Goal: Task Accomplishment & Management: Use online tool/utility

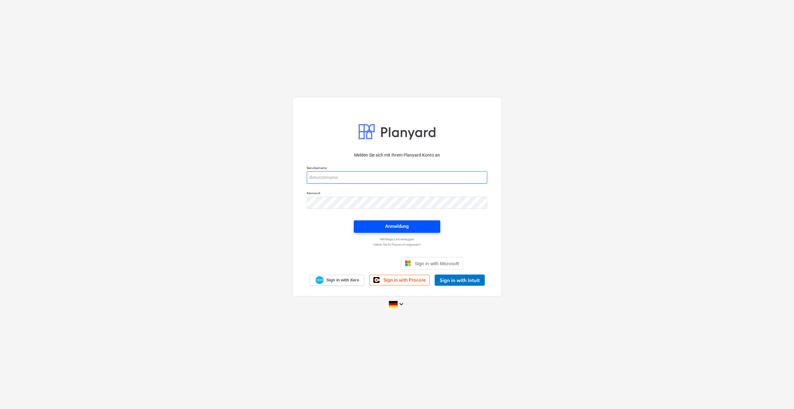
type input "[PERSON_NAME][EMAIL_ADDRESS][PERSON_NAME][DOMAIN_NAME]"
click at [411, 223] on span "Anmeldung" at bounding box center [397, 226] width 72 height 8
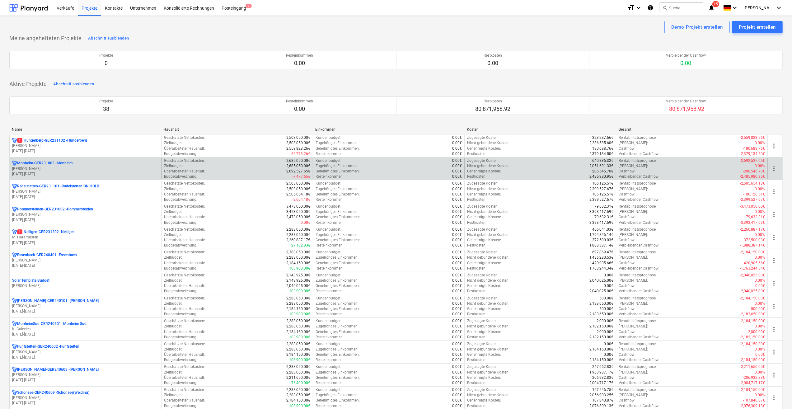
click at [29, 169] on p "[PERSON_NAME]" at bounding box center [85, 168] width 147 height 5
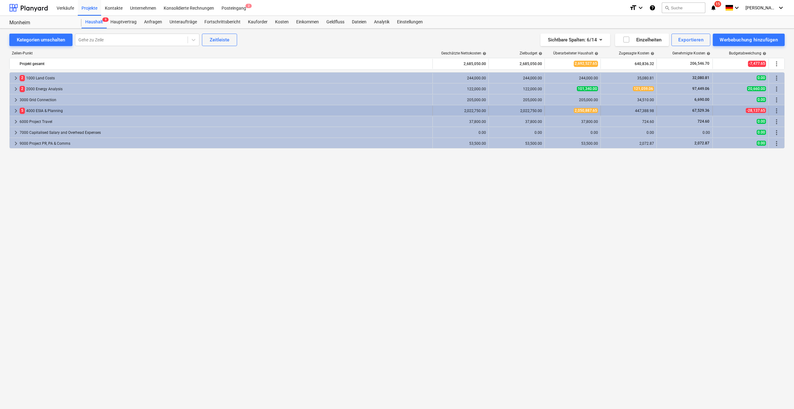
click at [16, 110] on span "keyboard_arrow_right" at bounding box center [15, 110] width 7 height 7
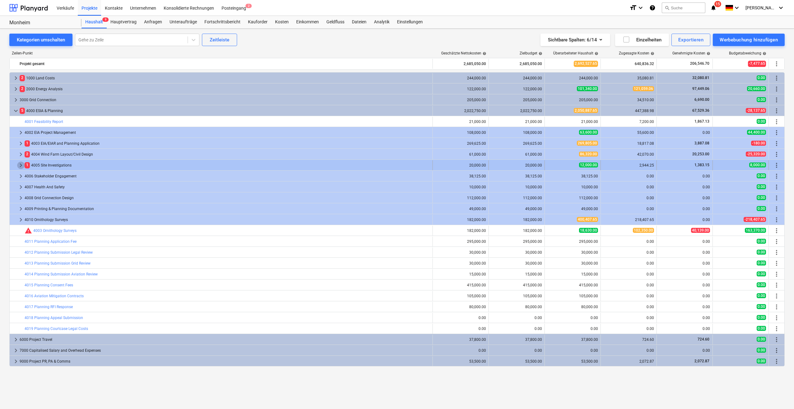
click at [20, 163] on span "keyboard_arrow_right" at bounding box center [20, 164] width 7 height 7
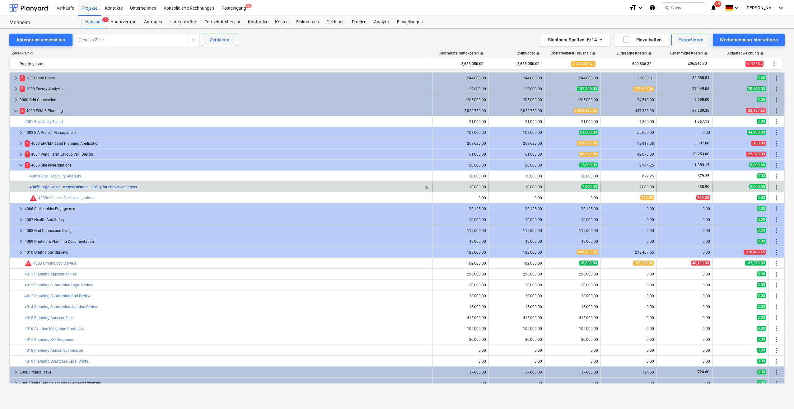
click at [85, 185] on link "4005b Legal costs - assessment on liability for conversion areas" at bounding box center [83, 187] width 107 height 4
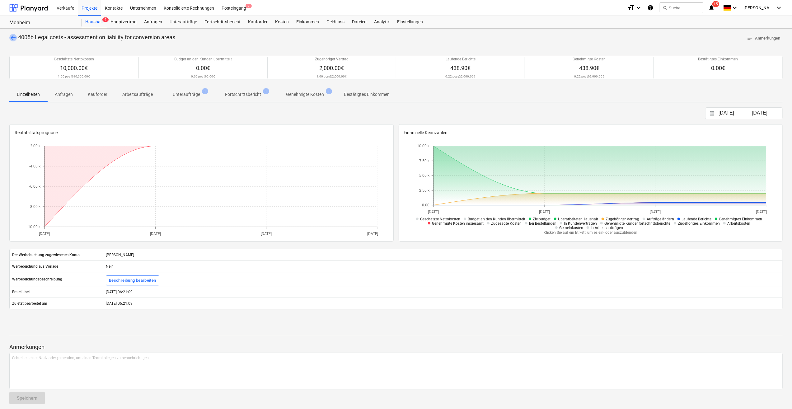
click at [13, 37] on span "arrow_back" at bounding box center [12, 37] width 7 height 7
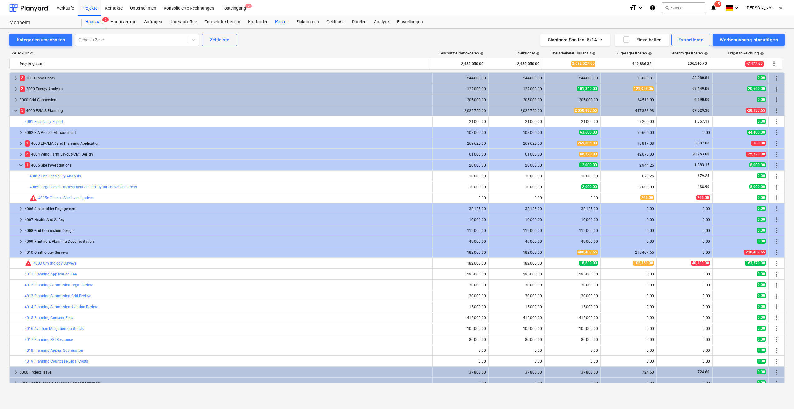
click at [277, 23] on div "Kosten" at bounding box center [281, 22] width 21 height 12
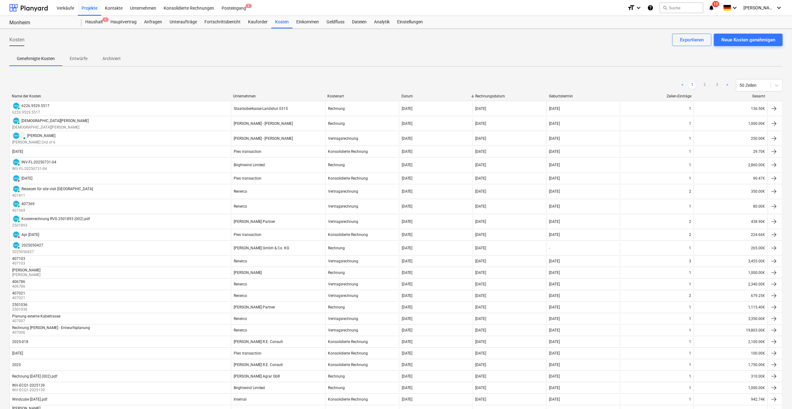
click at [250, 93] on div "< 1 2 3 > 50 Zeilen" at bounding box center [395, 85] width 773 height 17
click at [249, 95] on div "Unternehmen" at bounding box center [277, 96] width 89 height 4
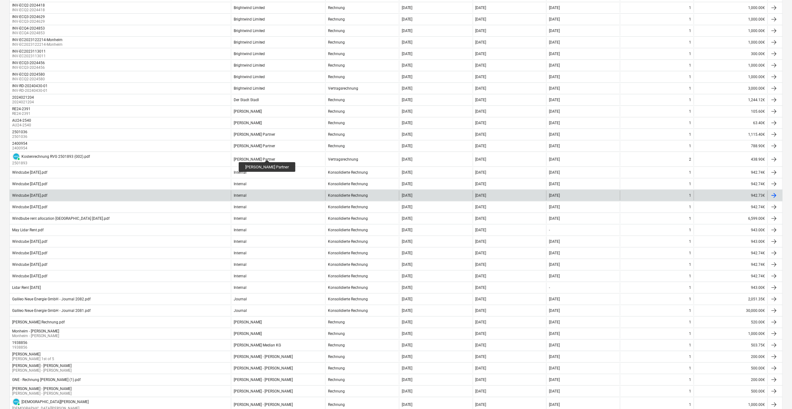
scroll to position [218, 0]
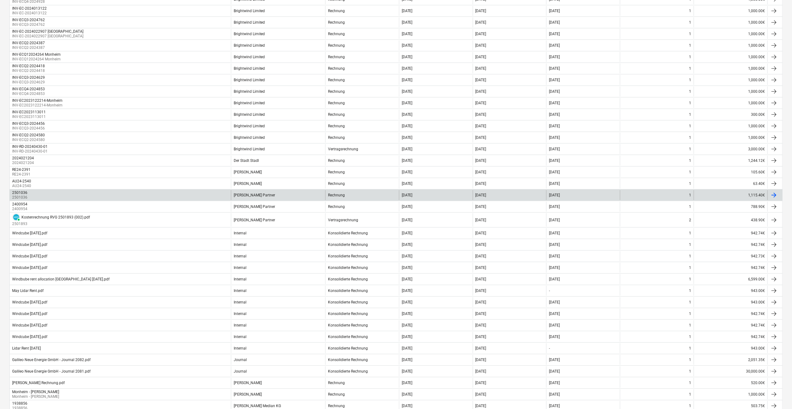
click at [53, 193] on div "2501036 2501036" at bounding box center [120, 195] width 221 height 10
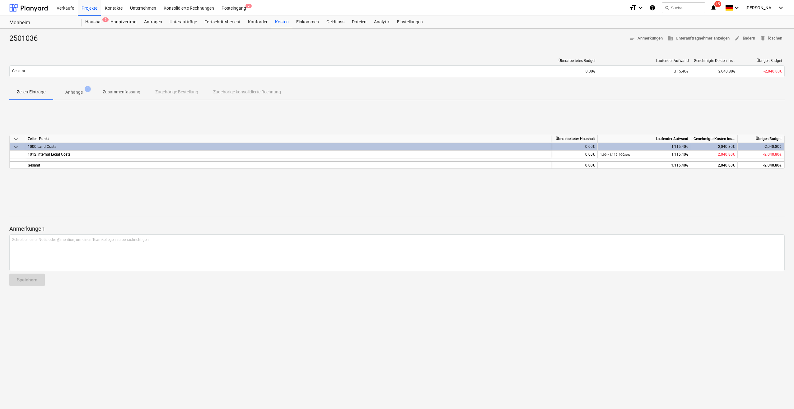
click at [77, 95] on p "Anhänge" at bounding box center [73, 92] width 17 height 7
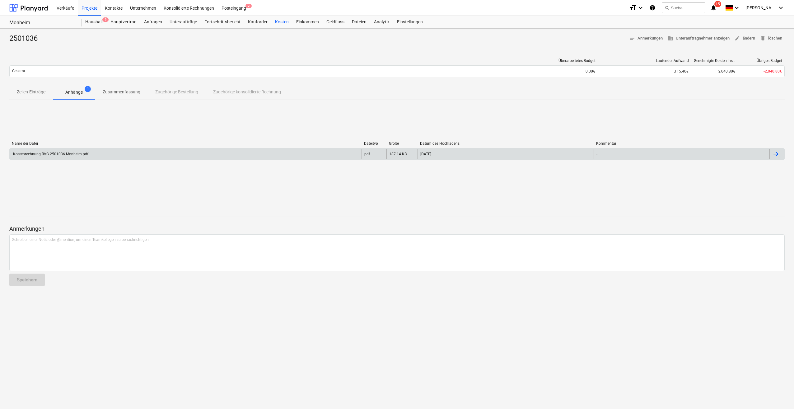
click at [49, 151] on div "Kostenrechnung RVG 2501036 Monheim.pdf" at bounding box center [186, 154] width 352 height 10
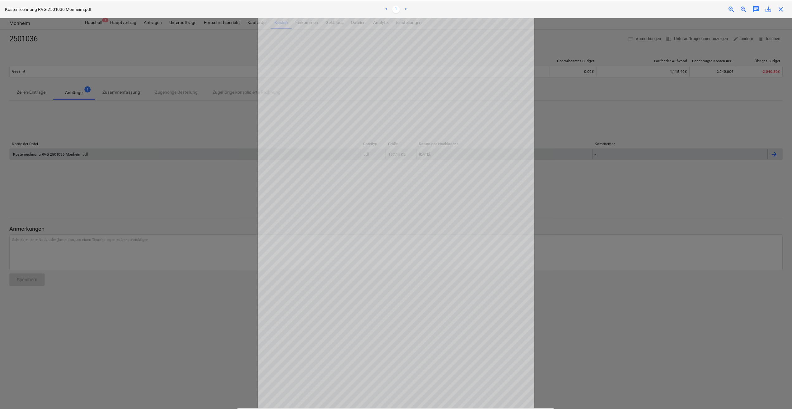
scroll to position [3, 0]
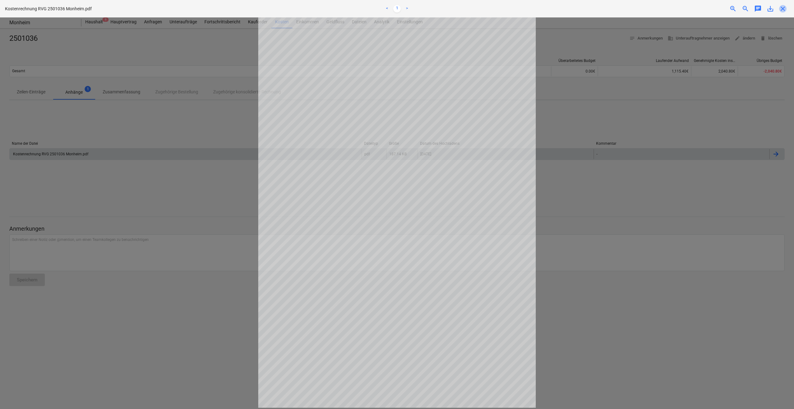
click at [783, 8] on span "close" at bounding box center [782, 8] width 7 height 7
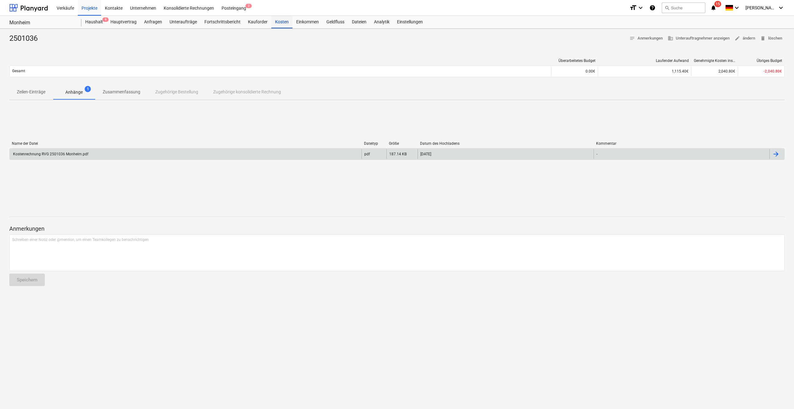
click at [281, 23] on div "Kosten" at bounding box center [281, 22] width 21 height 12
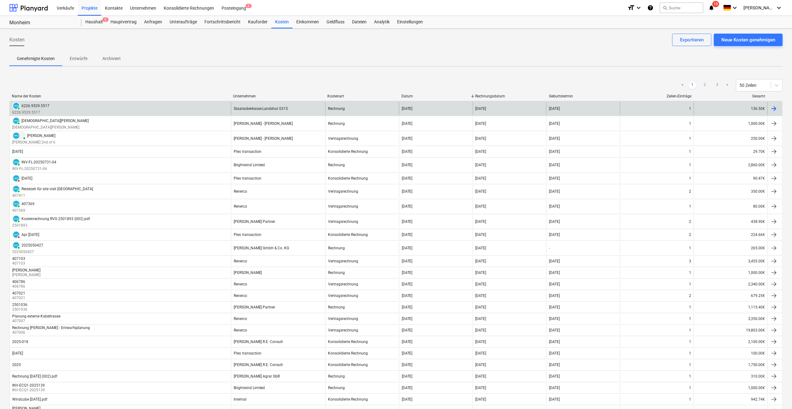
click at [247, 95] on div "Unternehmen" at bounding box center [277, 96] width 89 height 4
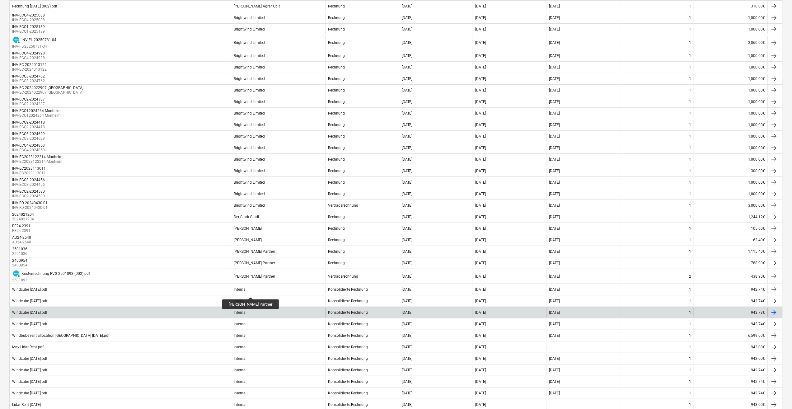
scroll to position [187, 0]
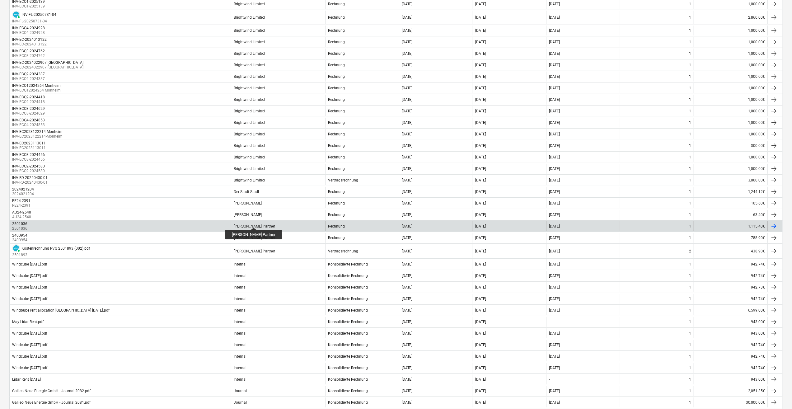
click at [249, 224] on div "[PERSON_NAME] Partner" at bounding box center [255, 226] width 42 height 4
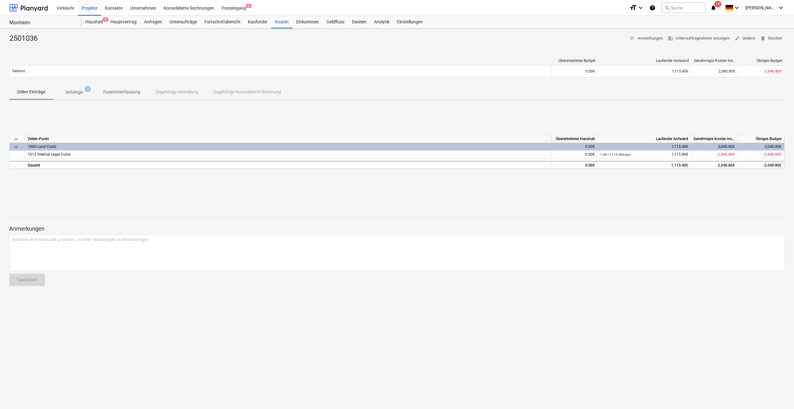
click at [79, 92] on p "Anhänge" at bounding box center [73, 92] width 17 height 7
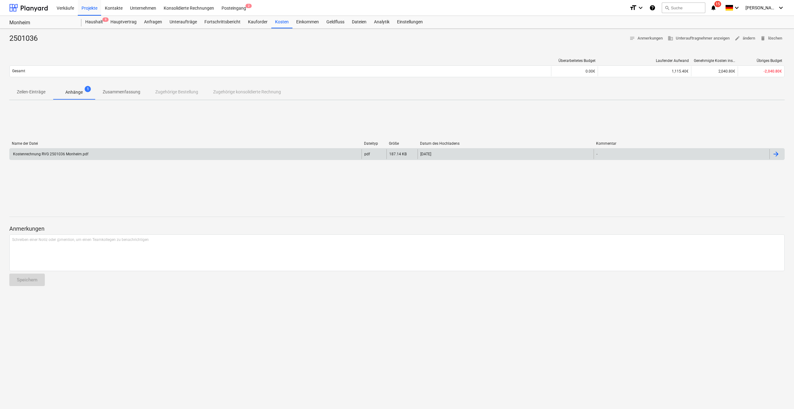
click at [62, 155] on div "Kostenrechnung RVG 2501036 Monheim.pdf" at bounding box center [50, 154] width 76 height 4
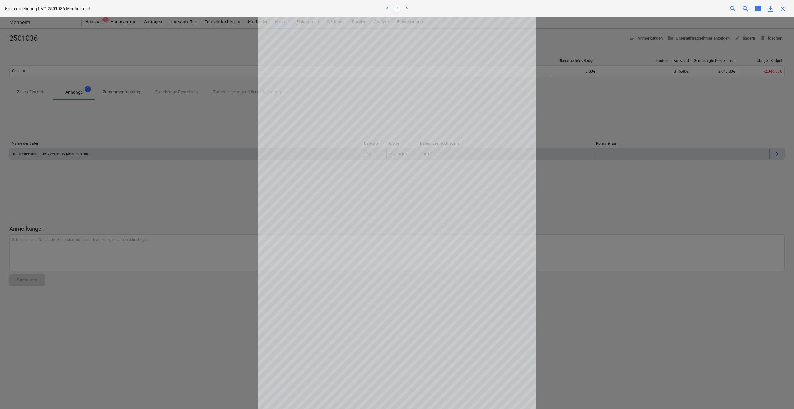
click at [783, 9] on span "close" at bounding box center [782, 8] width 7 height 7
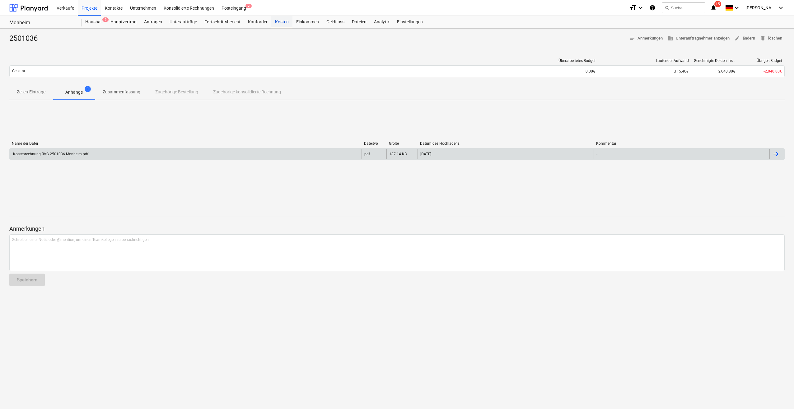
click at [275, 21] on div "Kosten" at bounding box center [281, 22] width 21 height 12
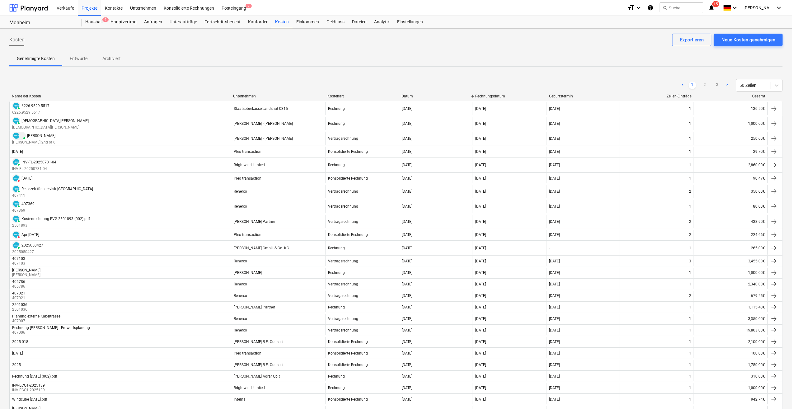
click at [244, 98] on div "Unternehmen" at bounding box center [277, 96] width 89 height 4
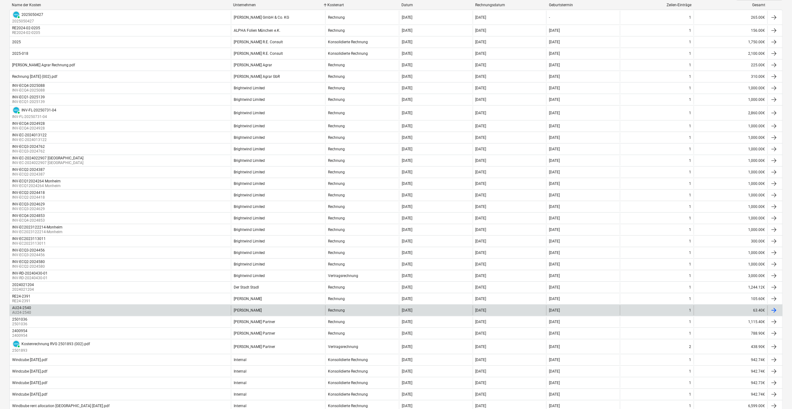
scroll to position [124, 0]
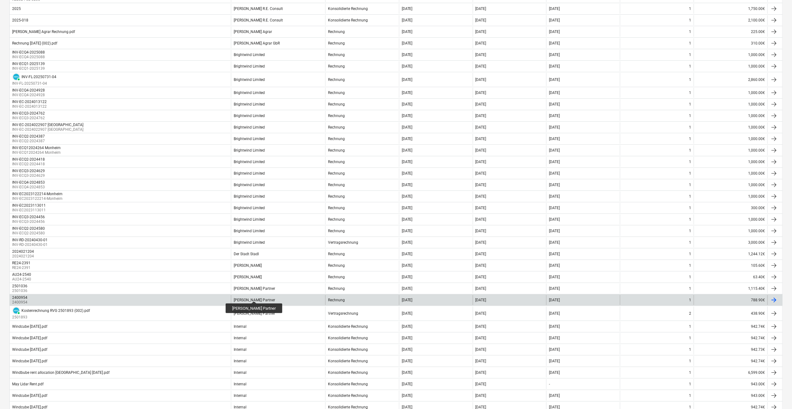
click at [249, 298] on div "[PERSON_NAME] Partner" at bounding box center [255, 300] width 42 height 4
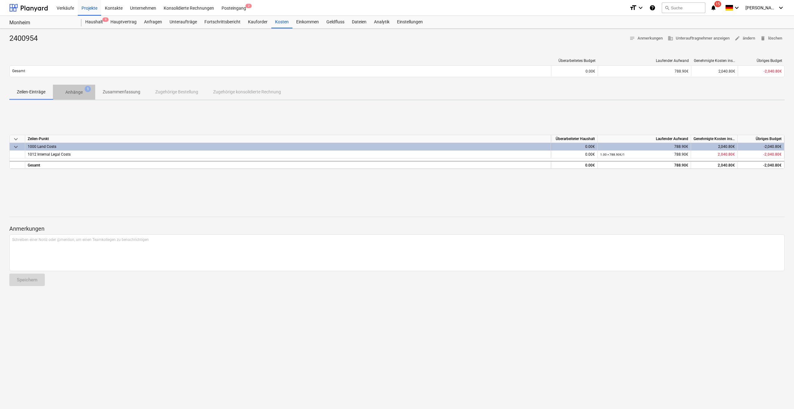
click at [76, 92] on p "Anhänge" at bounding box center [73, 92] width 17 height 7
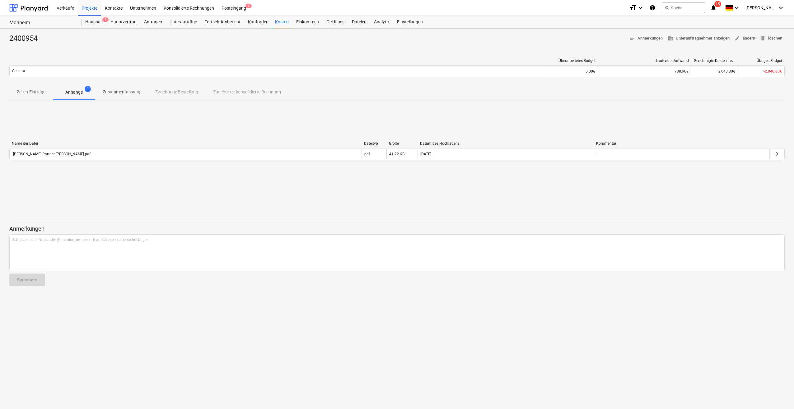
click at [25, 92] on p "Zeilen-Einträge" at bounding box center [31, 92] width 29 height 7
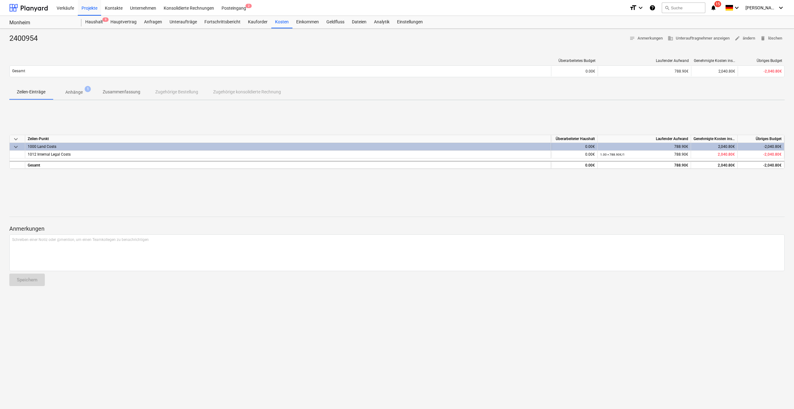
click at [78, 90] on p "Anhänge" at bounding box center [73, 92] width 17 height 7
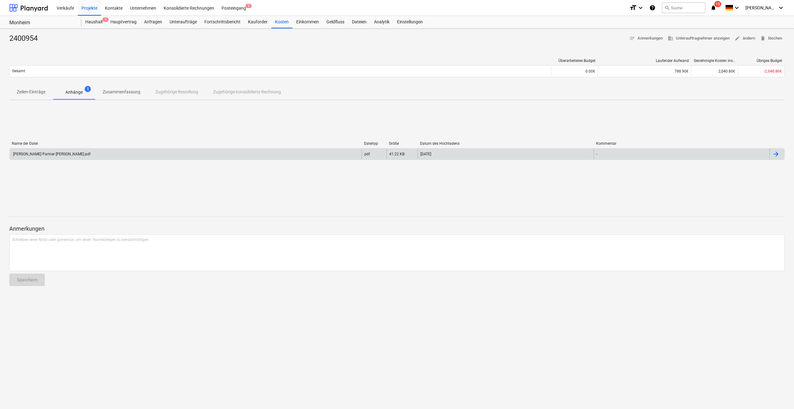
click at [28, 152] on div "[PERSON_NAME] Partner [PERSON_NAME].pdf" at bounding box center [51, 154] width 78 height 4
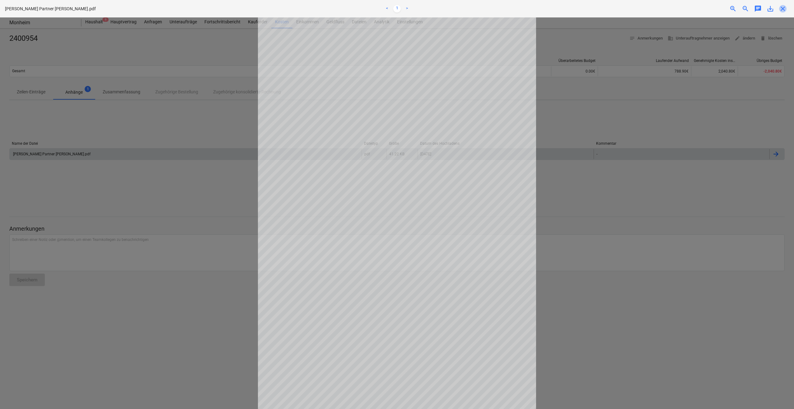
click at [782, 9] on span "close" at bounding box center [782, 8] width 7 height 7
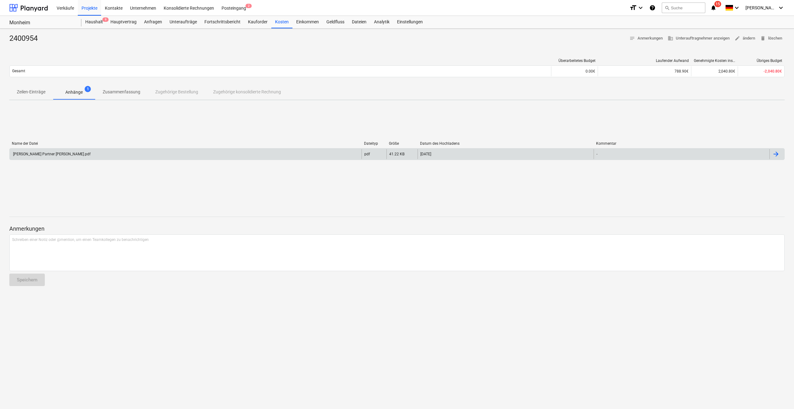
click at [32, 91] on p "Zeilen-Einträge" at bounding box center [31, 92] width 29 height 7
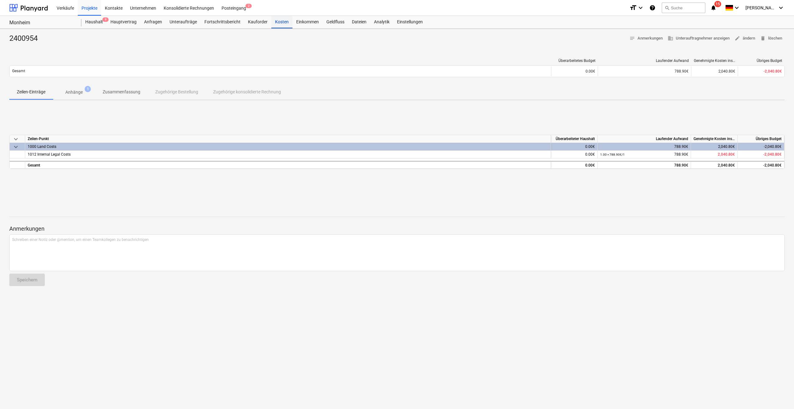
click at [281, 21] on div "Kosten" at bounding box center [281, 22] width 21 height 12
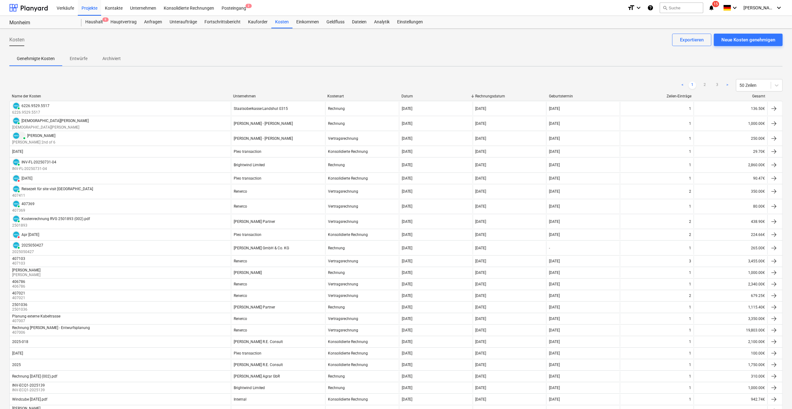
click at [245, 98] on div "Unternehmen" at bounding box center [277, 96] width 89 height 4
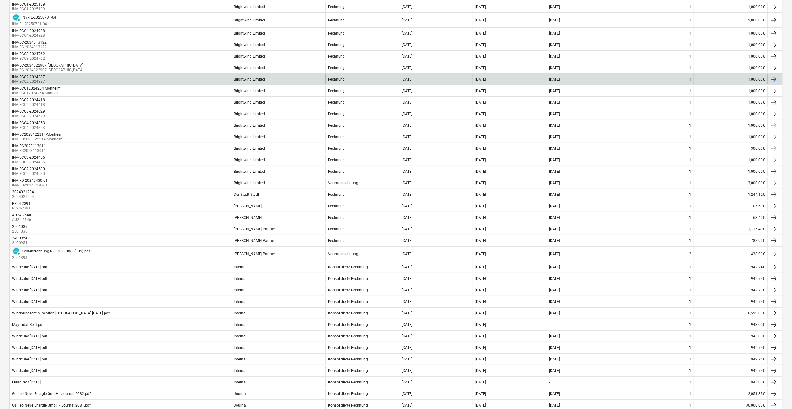
scroll to position [187, 0]
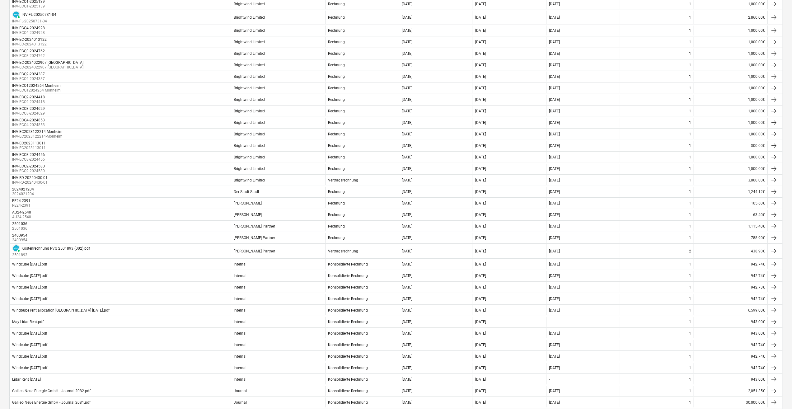
drag, startPoint x: 27, startPoint y: 223, endPoint x: 13, endPoint y: 221, distance: 14.2
click at [13, 221] on div "2501036" at bounding box center [19, 223] width 15 height 4
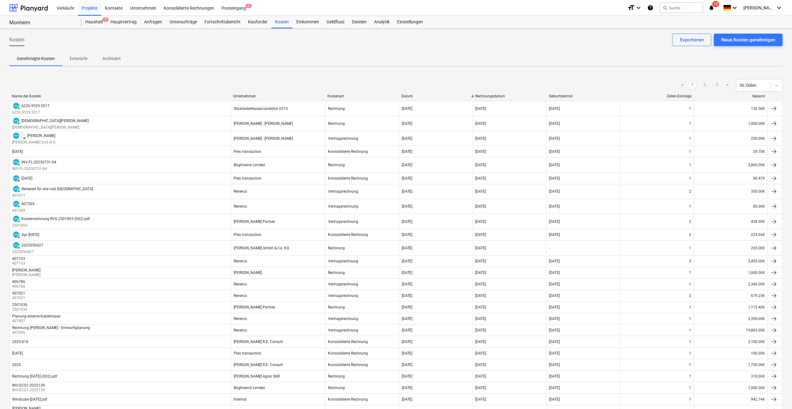
click at [256, 95] on div "Unternehmen" at bounding box center [277, 96] width 89 height 4
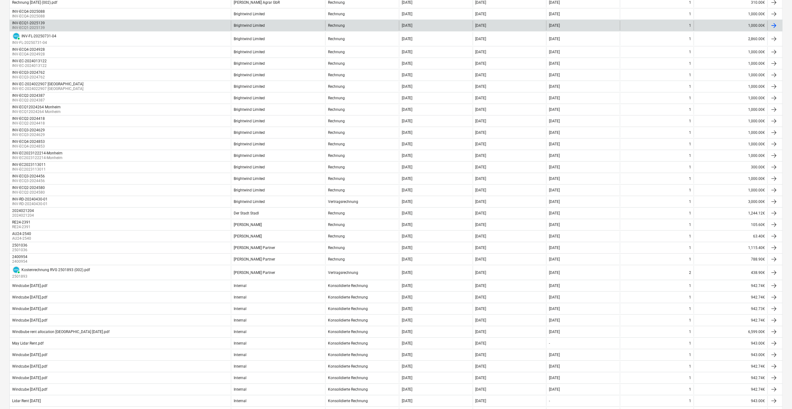
scroll to position [156, 0]
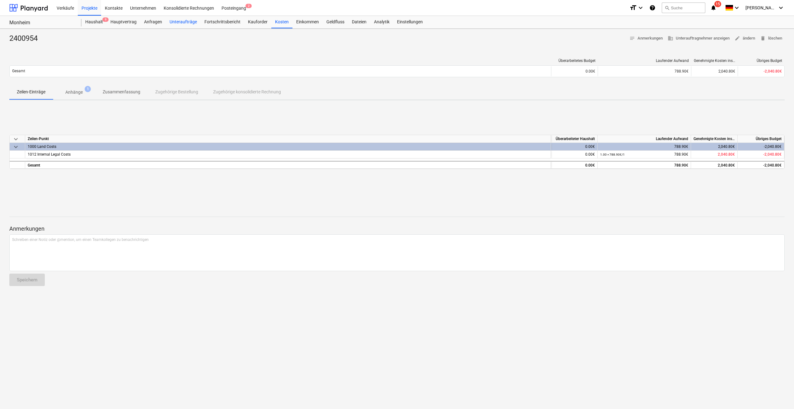
click at [179, 23] on div "Unteraufträge" at bounding box center [183, 22] width 35 height 12
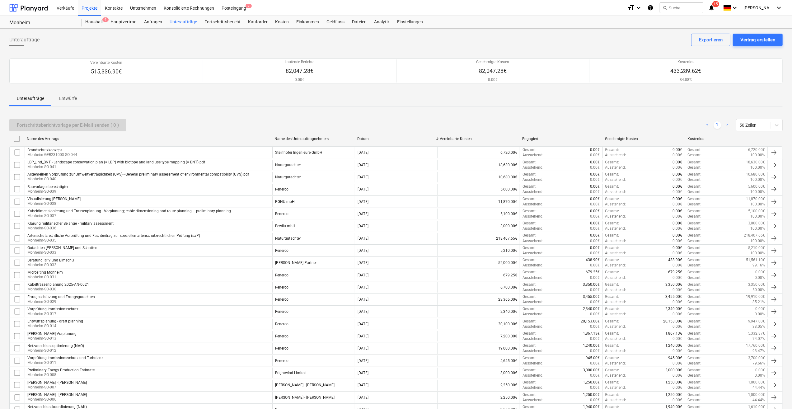
click at [291, 140] on div "Name des Unterauftragnehmers" at bounding box center [312, 139] width 77 height 4
checkbox input "false"
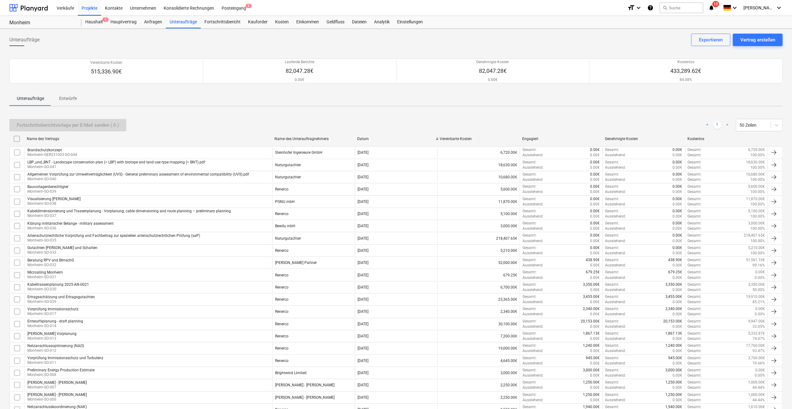
checkbox input "false"
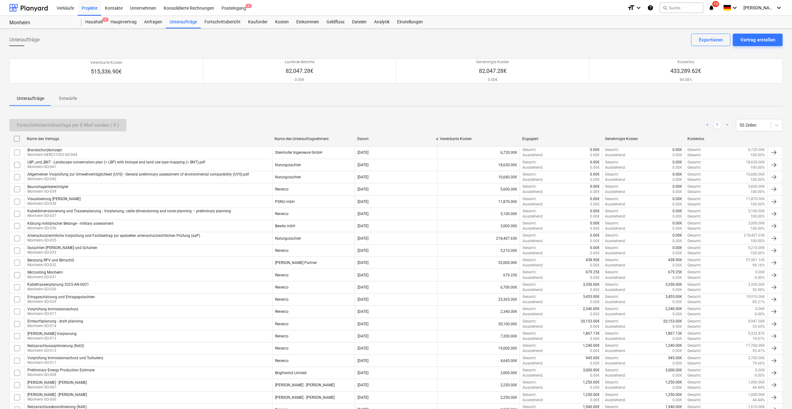
checkbox input "false"
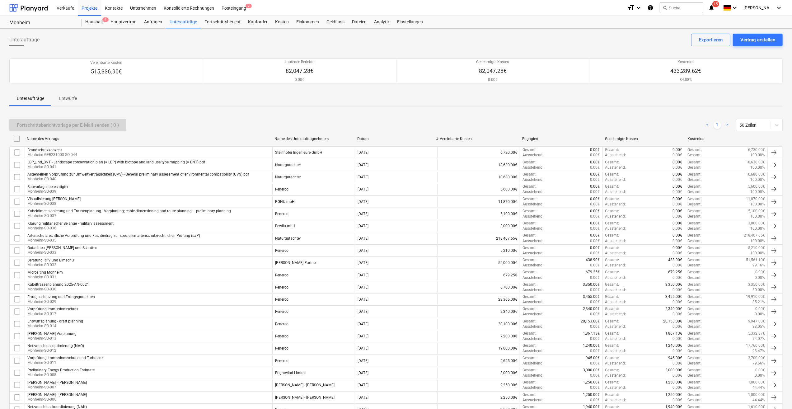
checkbox input "false"
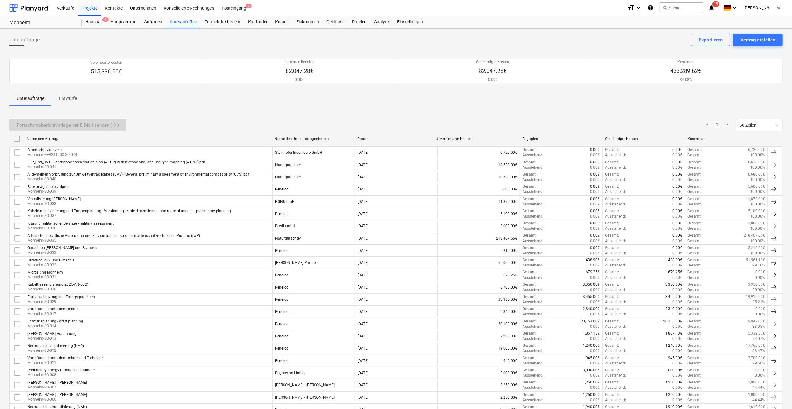
checkbox input "false"
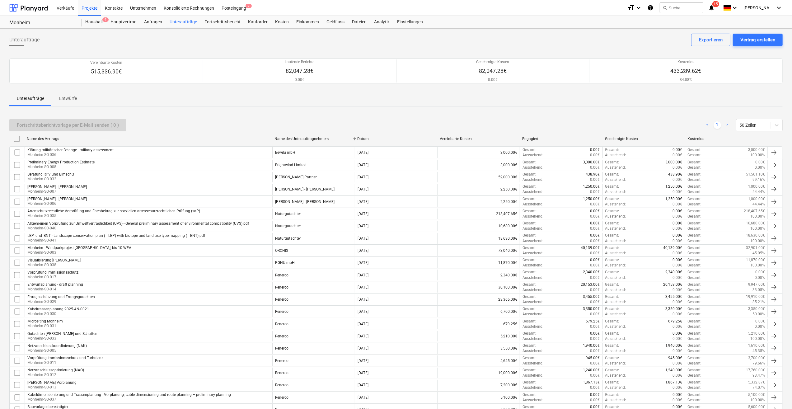
click at [297, 138] on div "Name des Unterauftragnehmers" at bounding box center [312, 139] width 77 height 4
checkbox input "false"
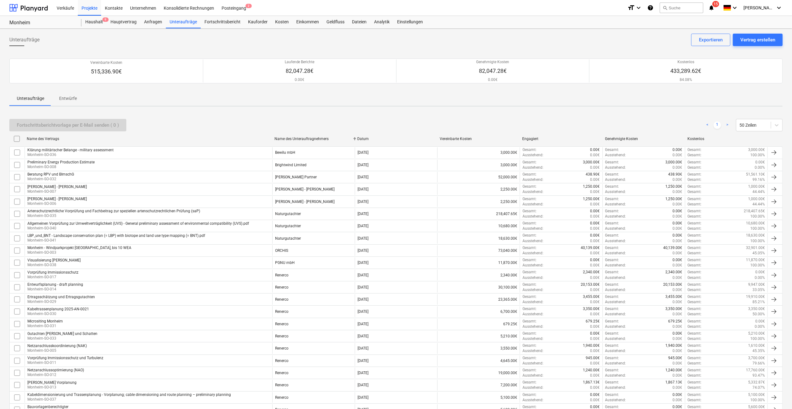
checkbox input "false"
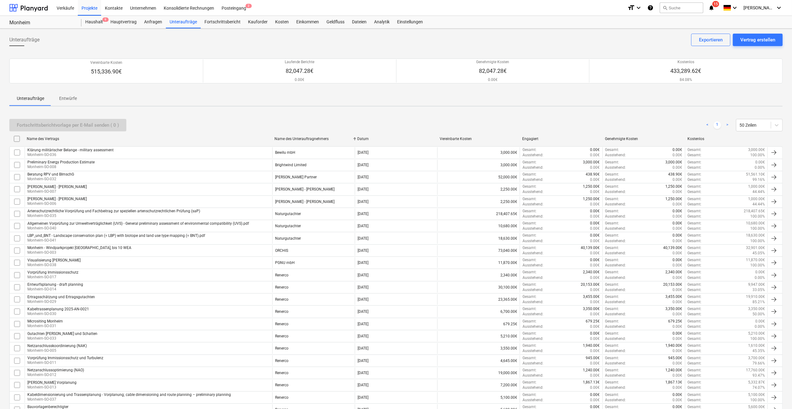
checkbox input "false"
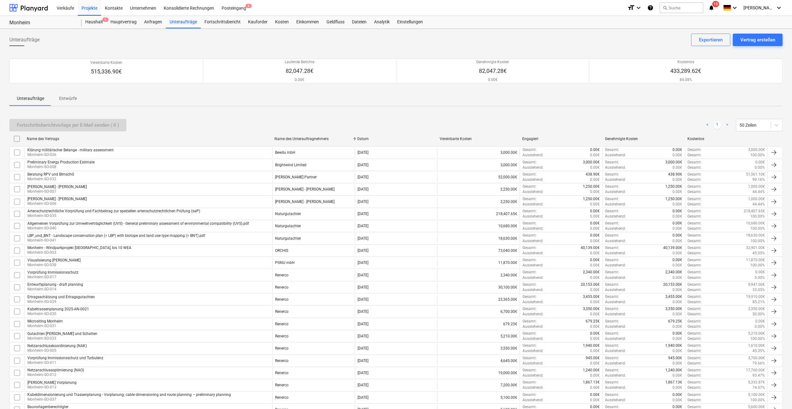
checkbox input "false"
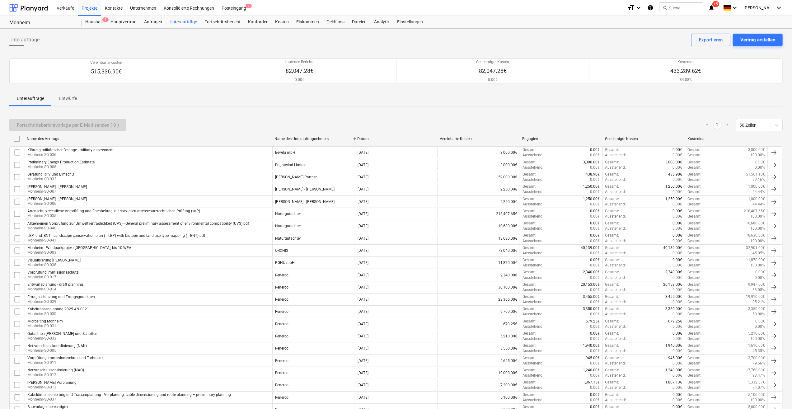
checkbox input "false"
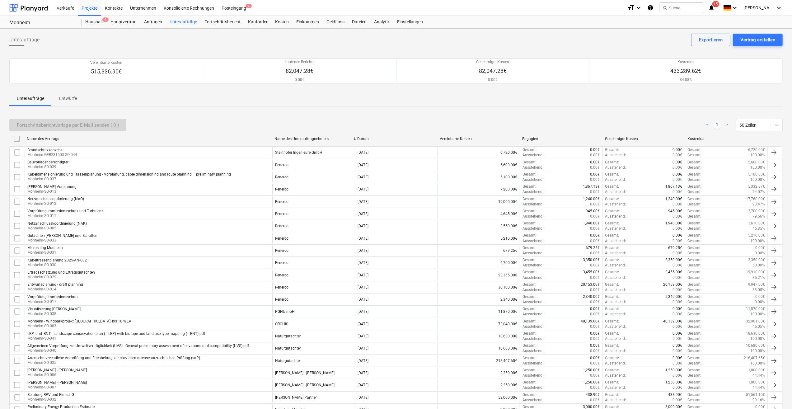
click at [297, 138] on div "Name des Unterauftragnehmers" at bounding box center [312, 139] width 77 height 4
checkbox input "false"
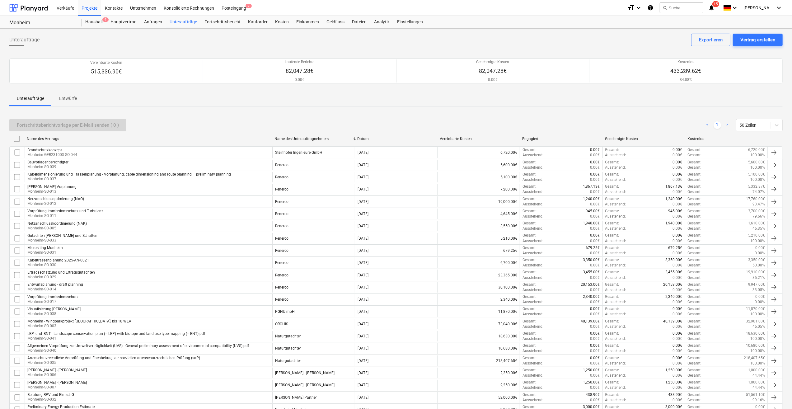
checkbox input "false"
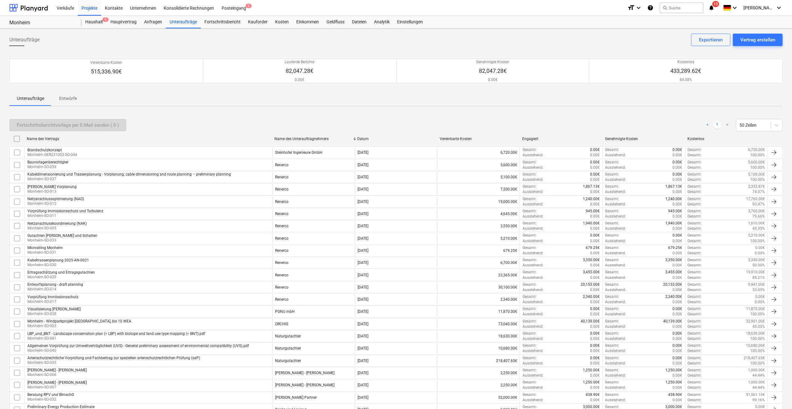
checkbox input "false"
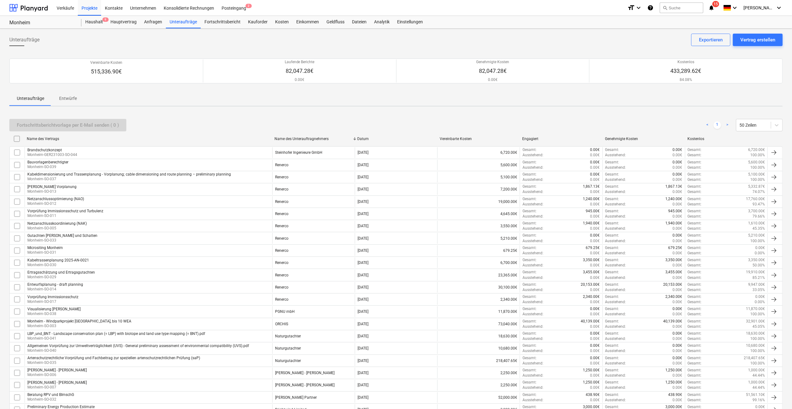
checkbox input "false"
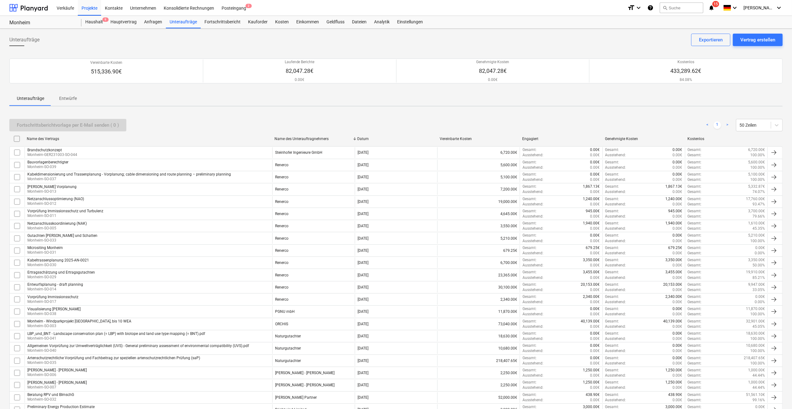
checkbox input "false"
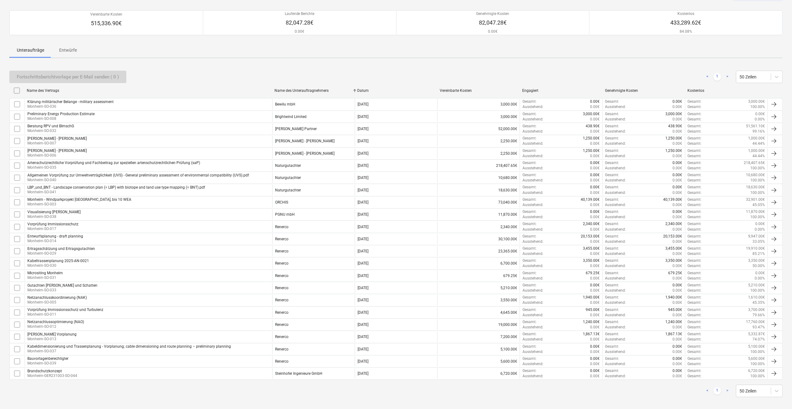
scroll to position [51, 0]
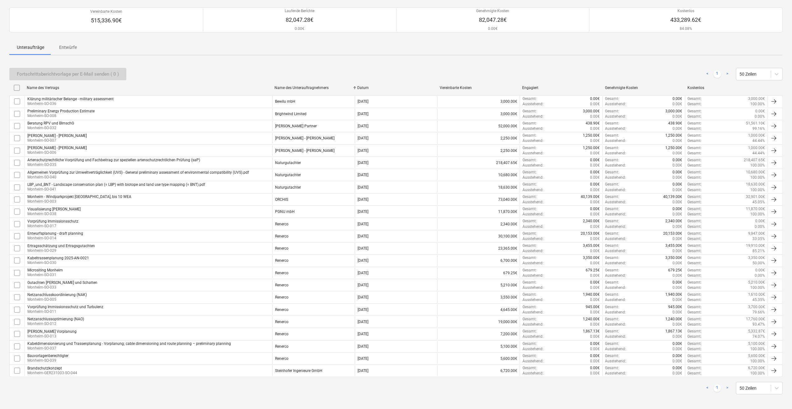
click at [235, 343] on div "Kabeldimensionierung und Trassenplanung - Vorplanung; cable dimensioning and ro…" at bounding box center [149, 346] width 248 height 11
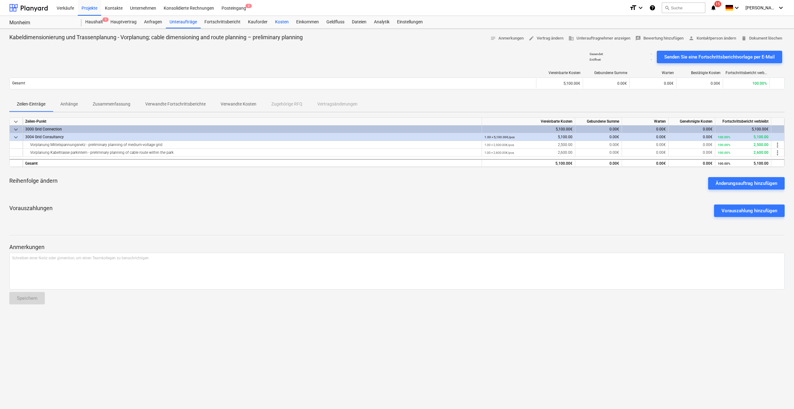
click at [279, 22] on div "Kosten" at bounding box center [281, 22] width 21 height 12
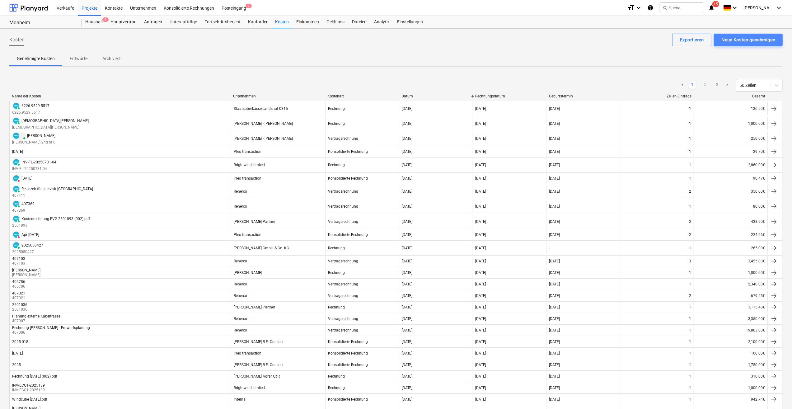
click at [733, 39] on div "Neue Kosten genehmigen" at bounding box center [748, 40] width 54 height 8
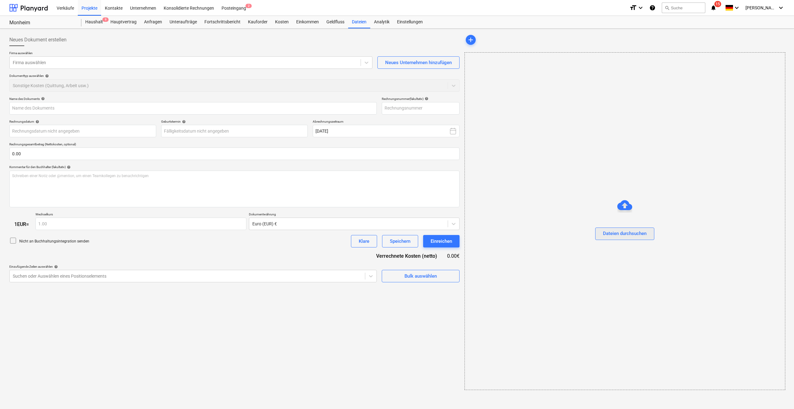
click at [620, 233] on div "Dateien durchsuchen" at bounding box center [625, 233] width 44 height 8
click at [621, 237] on div "Dateien durchsuchen" at bounding box center [625, 233] width 44 height 8
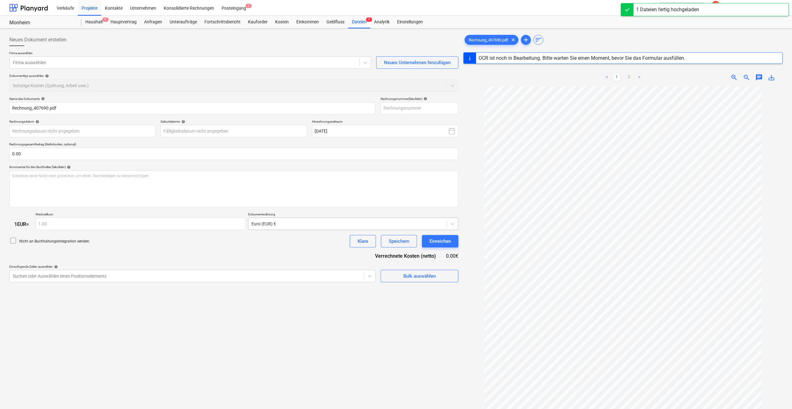
type input "407690"
type input "[DATE]"
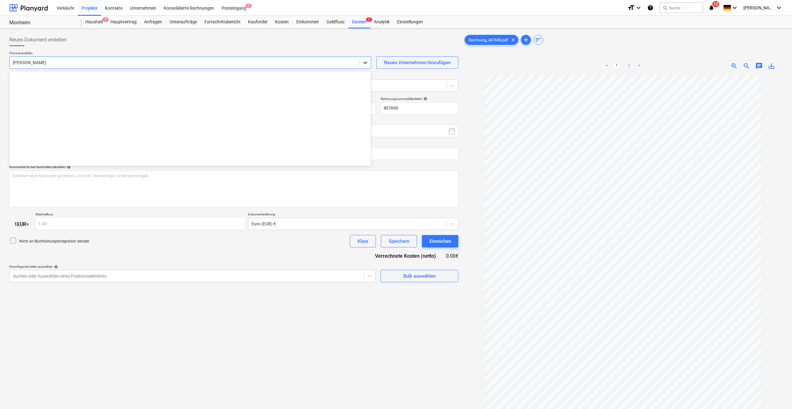
click at [366, 65] on icon at bounding box center [365, 62] width 6 height 6
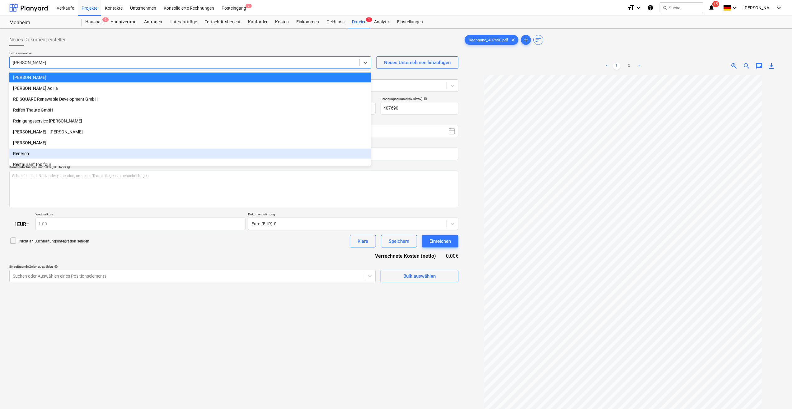
drag, startPoint x: 58, startPoint y: 159, endPoint x: 55, endPoint y: 156, distance: 4.4
click at [55, 156] on div "Renerco" at bounding box center [189, 154] width 361 height 10
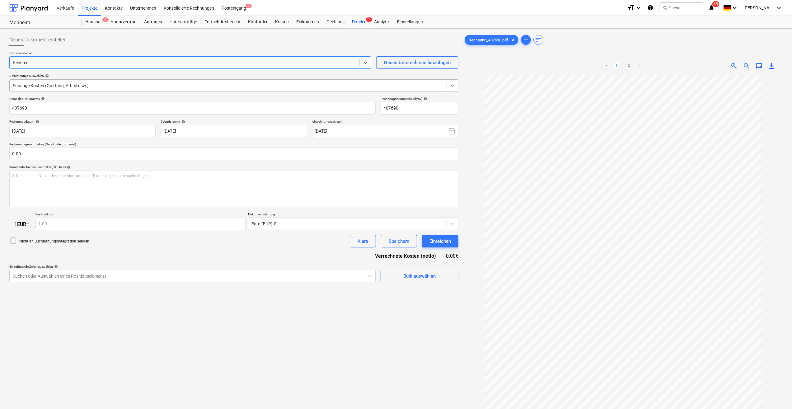
click at [450, 86] on icon at bounding box center [452, 85] width 6 height 6
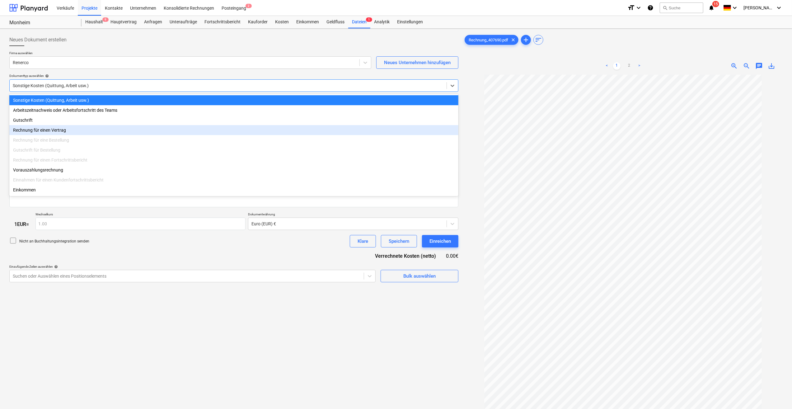
click at [54, 129] on div "Rechnung für einen Vertrag" at bounding box center [233, 130] width 449 height 10
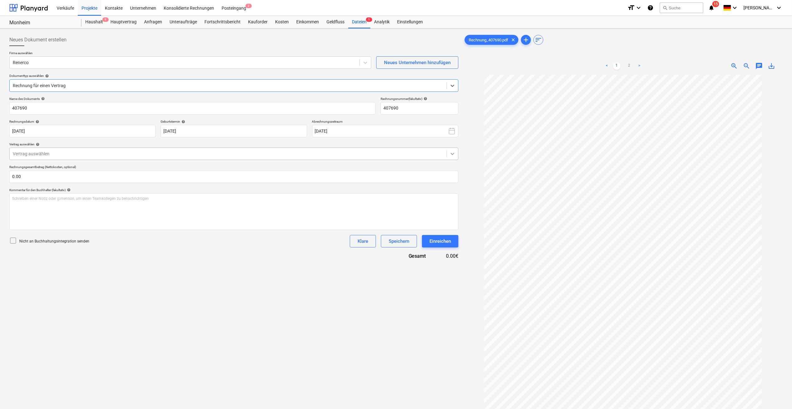
click at [450, 156] on icon at bounding box center [452, 154] width 6 height 6
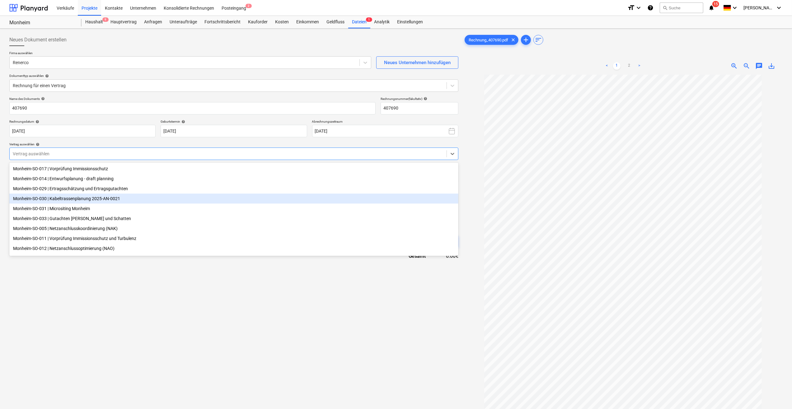
click at [104, 201] on div "Monheim-SO-030 | Kabeltrassenplanung 2025-AN-0021" at bounding box center [233, 198] width 449 height 10
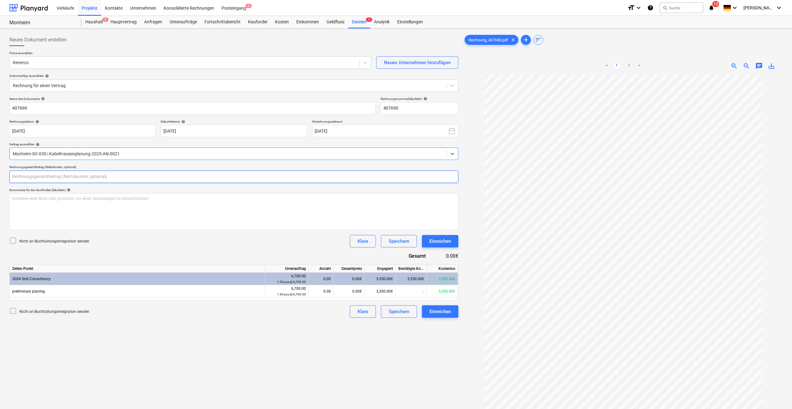
click at [34, 176] on input "text" at bounding box center [233, 176] width 449 height 12
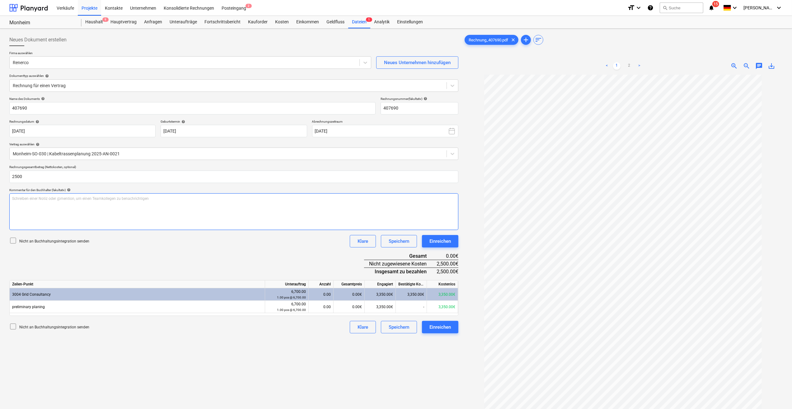
type input "2,500.00"
click at [49, 212] on div "Schreiben einer Notiz oder @mention, um einen Teamkollegen zu benachrichtigen ﻿" at bounding box center [233, 211] width 449 height 37
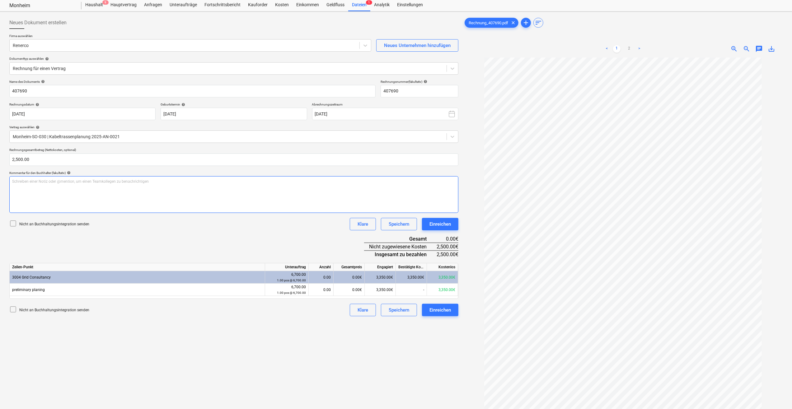
scroll to position [31, 0]
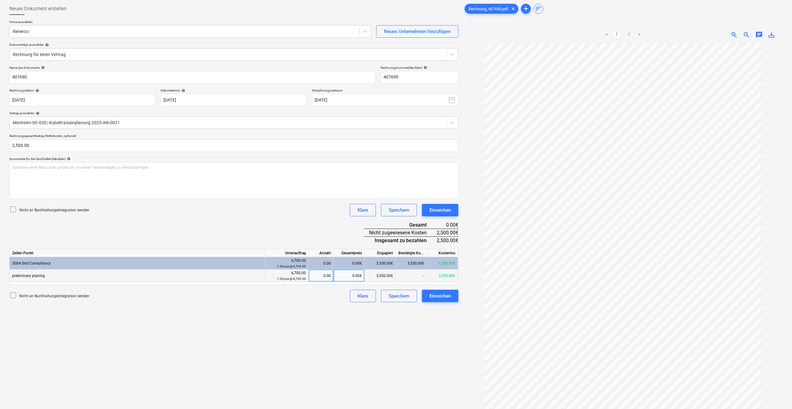
click at [15, 278] on div "preliminary planing" at bounding box center [137, 275] width 255 height 12
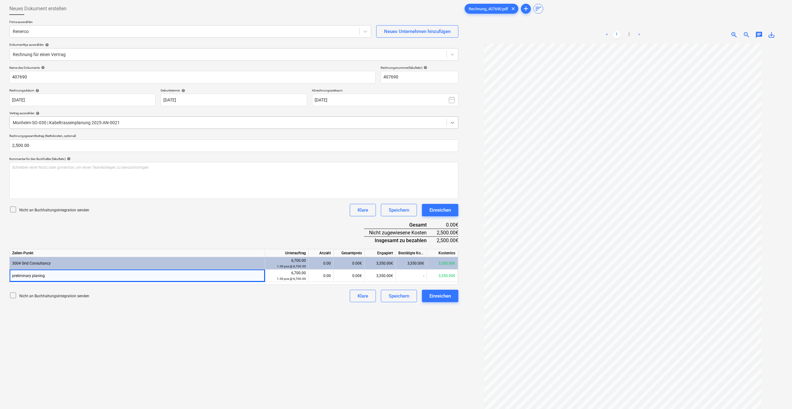
click at [451, 125] on icon at bounding box center [452, 122] width 6 height 6
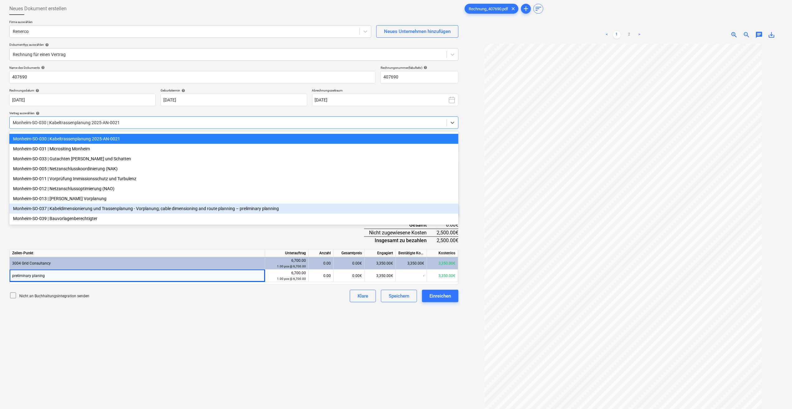
click at [113, 207] on div "Monheim-SO-037 | Kabeldimensionierung und Trassenplanung - Vorplanung; cable di…" at bounding box center [233, 208] width 449 height 10
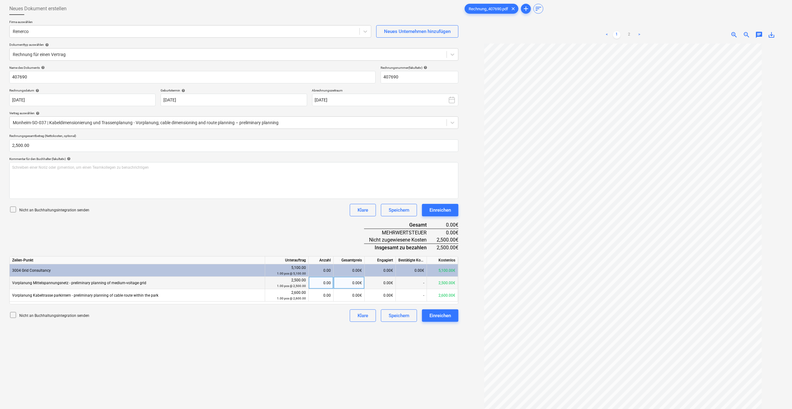
click at [322, 281] on div "0.00" at bounding box center [321, 283] width 20 height 12
type input "1"
click at [378, 284] on div "0.00€" at bounding box center [380, 283] width 31 height 12
click at [385, 283] on div "0.00€" at bounding box center [380, 283] width 31 height 12
click at [408, 285] on div "-" at bounding box center [411, 283] width 31 height 12
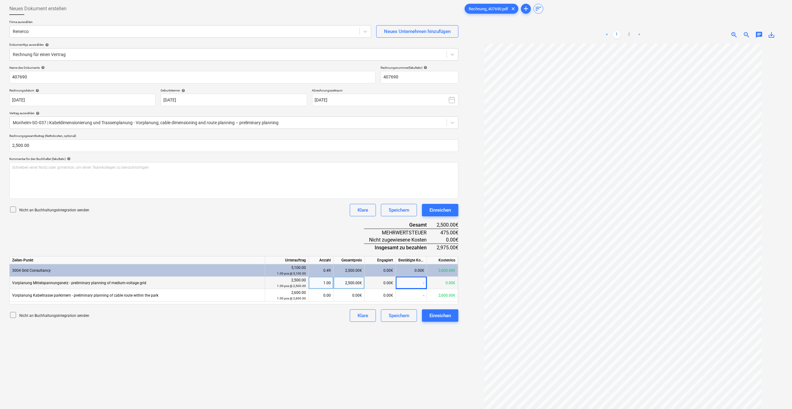
click at [440, 285] on div "0.00€" at bounding box center [442, 283] width 31 height 12
click at [320, 285] on div "1.00" at bounding box center [321, 283] width 20 height 12
click at [375, 287] on div "0.00€" at bounding box center [380, 283] width 31 height 12
click at [329, 287] on div "1.00" at bounding box center [321, 283] width 20 height 12
click at [319, 285] on input "1" at bounding box center [321, 283] width 25 height 12
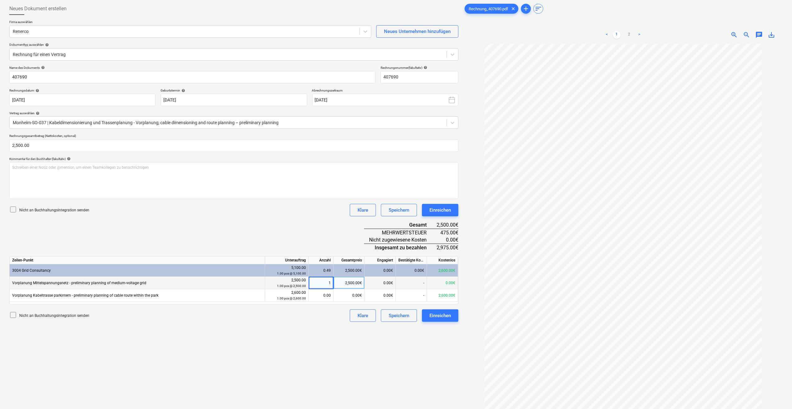
click at [319, 285] on input "1" at bounding box center [321, 283] width 25 height 12
click at [30, 285] on span "Vorplanung Mittelspannungsnetz - preliminary planning of medium-voltage grid" at bounding box center [79, 283] width 134 height 4
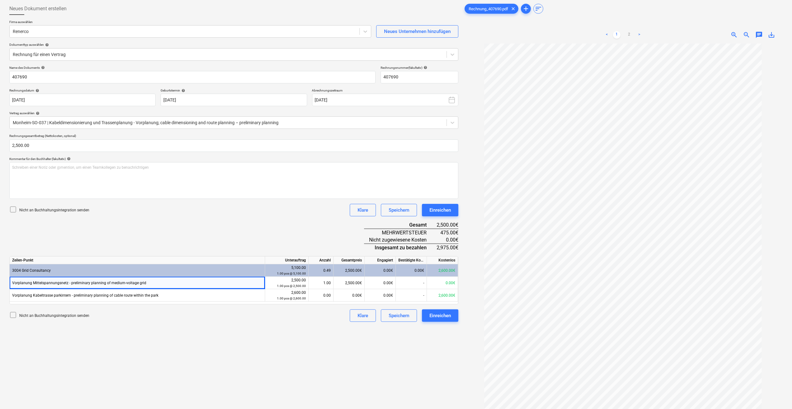
click at [314, 284] on div "1.00" at bounding box center [321, 283] width 20 height 12
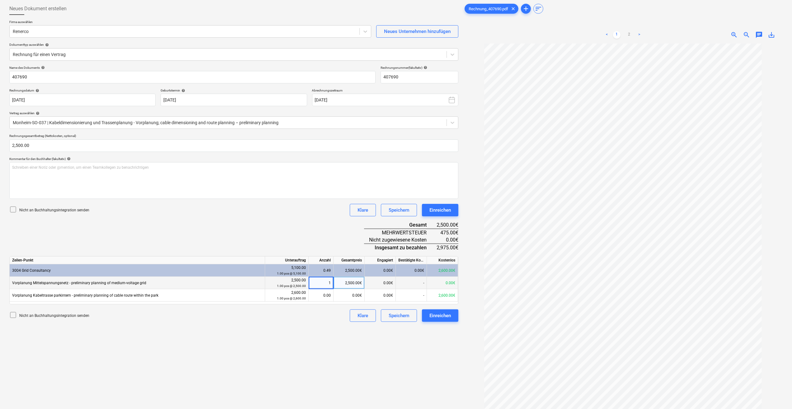
click at [361, 282] on div "2,500.00€" at bounding box center [348, 283] width 31 height 12
click at [398, 212] on div "Speichern" at bounding box center [399, 210] width 21 height 8
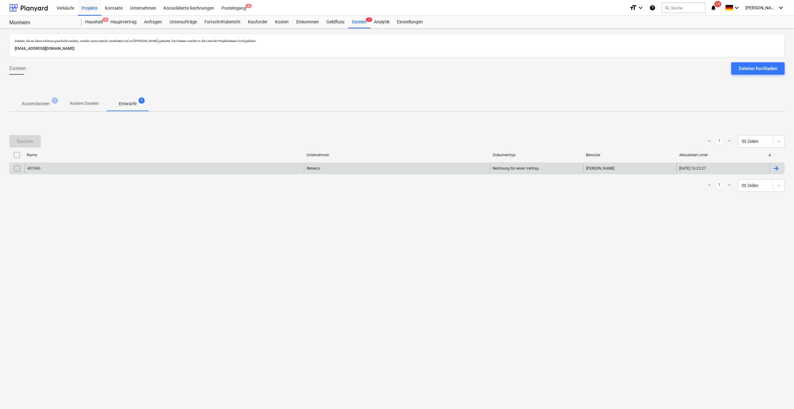
click at [45, 169] on div "407690" at bounding box center [164, 168] width 279 height 10
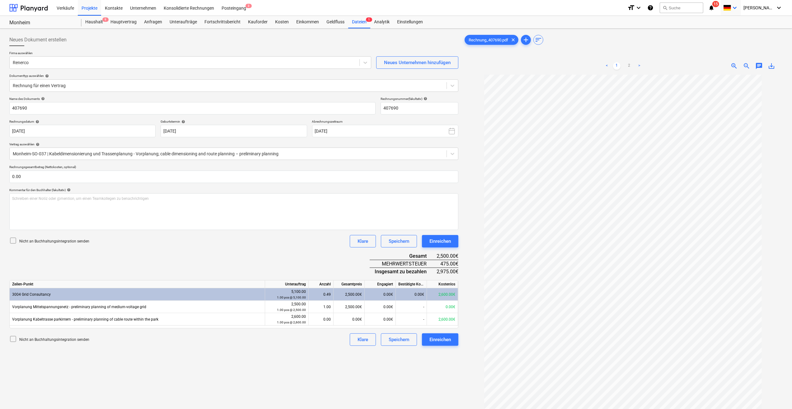
click at [738, 10] on icon "keyboard_arrow_down" at bounding box center [734, 7] width 7 height 7
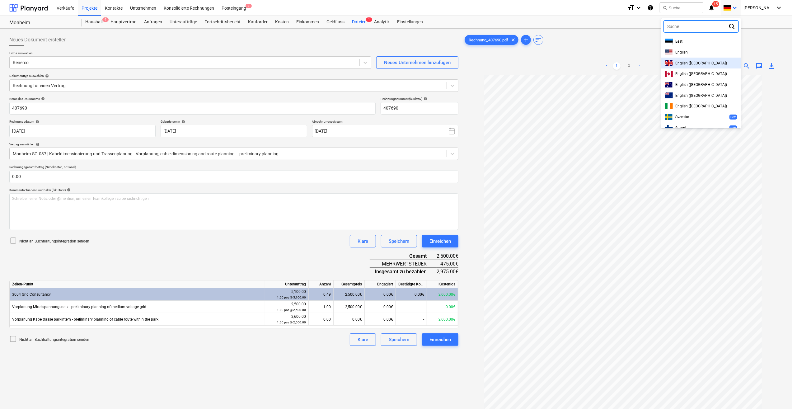
click at [688, 64] on span "English ([GEOGRAPHIC_DATA])" at bounding box center [701, 63] width 52 height 4
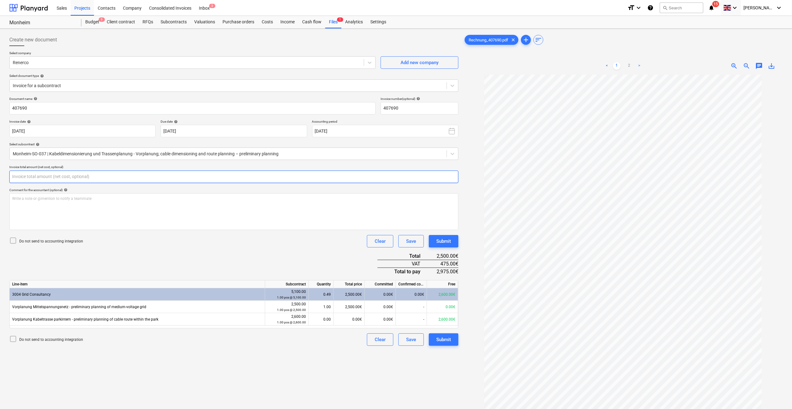
click at [22, 179] on input "text" at bounding box center [233, 176] width 449 height 12
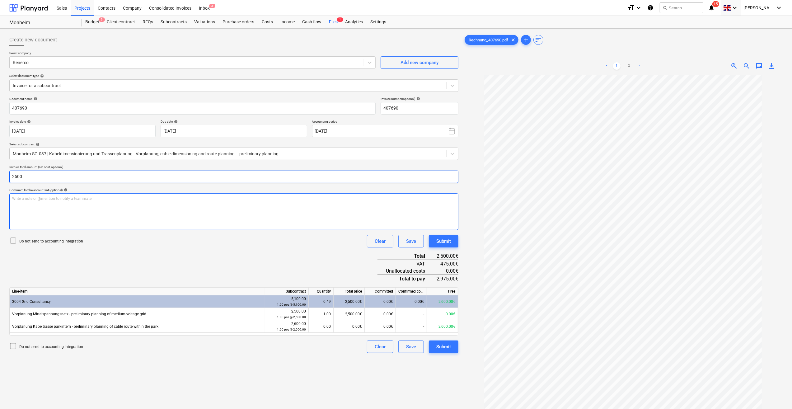
type input "2,500.00"
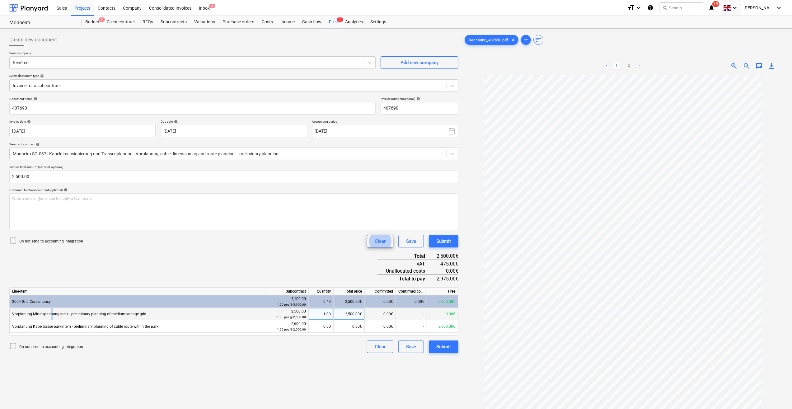
click at [51, 315] on span "Vorplanung Mittelspannungsnetz - preliminary planning of medium-voltage grid" at bounding box center [79, 314] width 134 height 4
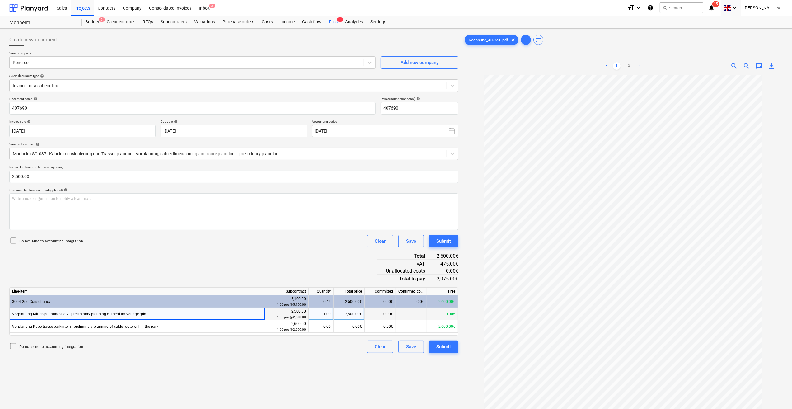
click at [376, 316] on div "0.00€" at bounding box center [380, 314] width 31 height 12
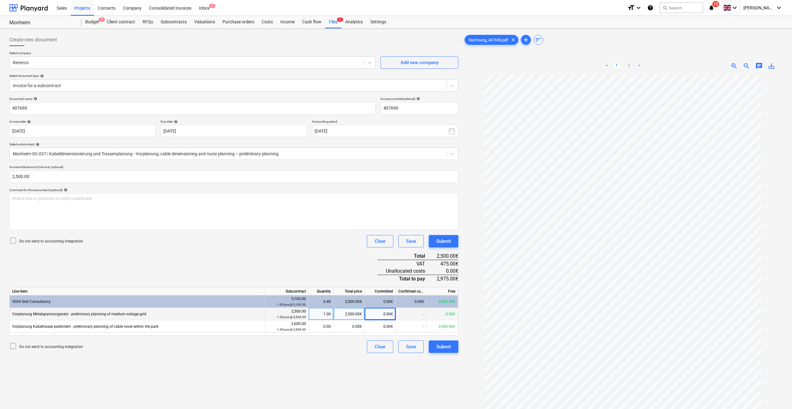
click at [407, 319] on div "-" at bounding box center [411, 314] width 31 height 12
click at [435, 315] on div "0.00€" at bounding box center [442, 314] width 31 height 12
click at [289, 313] on div "2,500.00 1.00 pcs @ 2,500.00" at bounding box center [287, 314] width 38 height 12
click at [319, 313] on div "1.00" at bounding box center [321, 314] width 20 height 12
click at [319, 313] on input "1" at bounding box center [321, 314] width 25 height 12
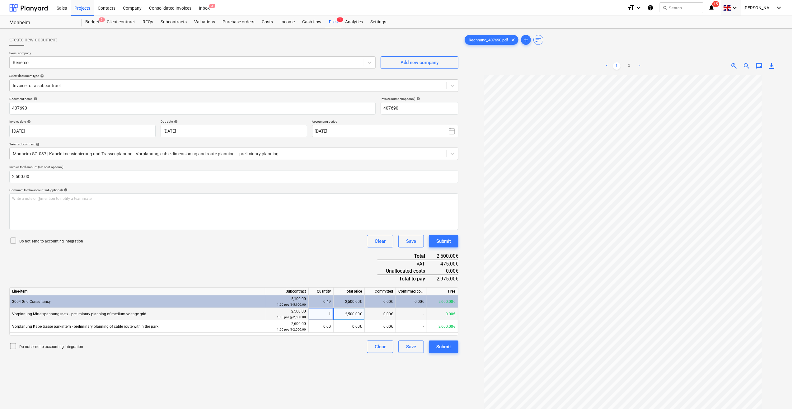
click at [319, 313] on input "1" at bounding box center [321, 314] width 25 height 12
click at [384, 290] on div "Committed" at bounding box center [380, 291] width 31 height 8
drag, startPoint x: 339, startPoint y: 271, endPoint x: 305, endPoint y: 269, distance: 33.4
click at [305, 269] on div "Document name help 407690 Invoice number (optional) help 407690 Invoice date he…" at bounding box center [233, 225] width 449 height 256
click at [326, 317] on div "1.00" at bounding box center [321, 314] width 20 height 12
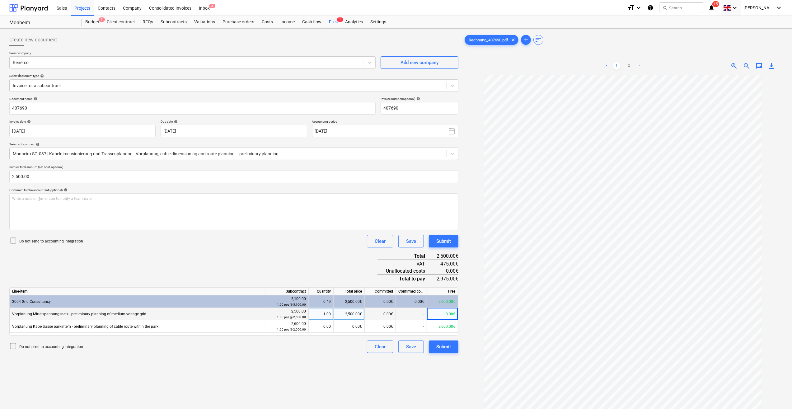
click at [290, 246] on div "Do not send to accounting integration Clear Save Submit" at bounding box center [233, 241] width 449 height 12
click at [443, 348] on div "Submit" at bounding box center [443, 346] width 15 height 8
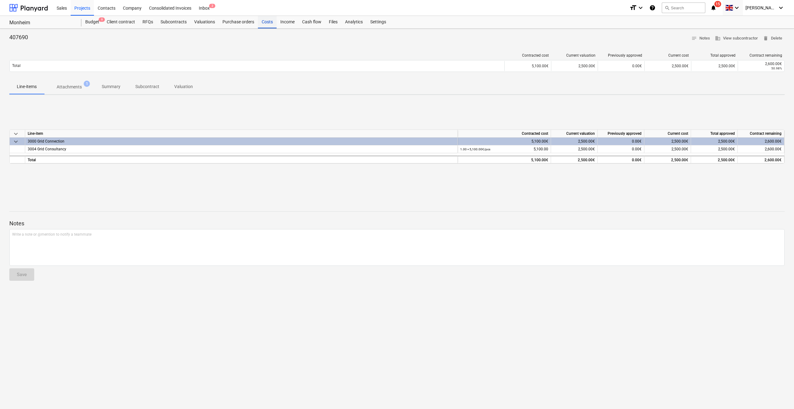
drag, startPoint x: 267, startPoint y: 23, endPoint x: 269, endPoint y: 27, distance: 5.0
click at [267, 23] on div "Costs" at bounding box center [267, 22] width 19 height 12
